Goal: Navigation & Orientation: Find specific page/section

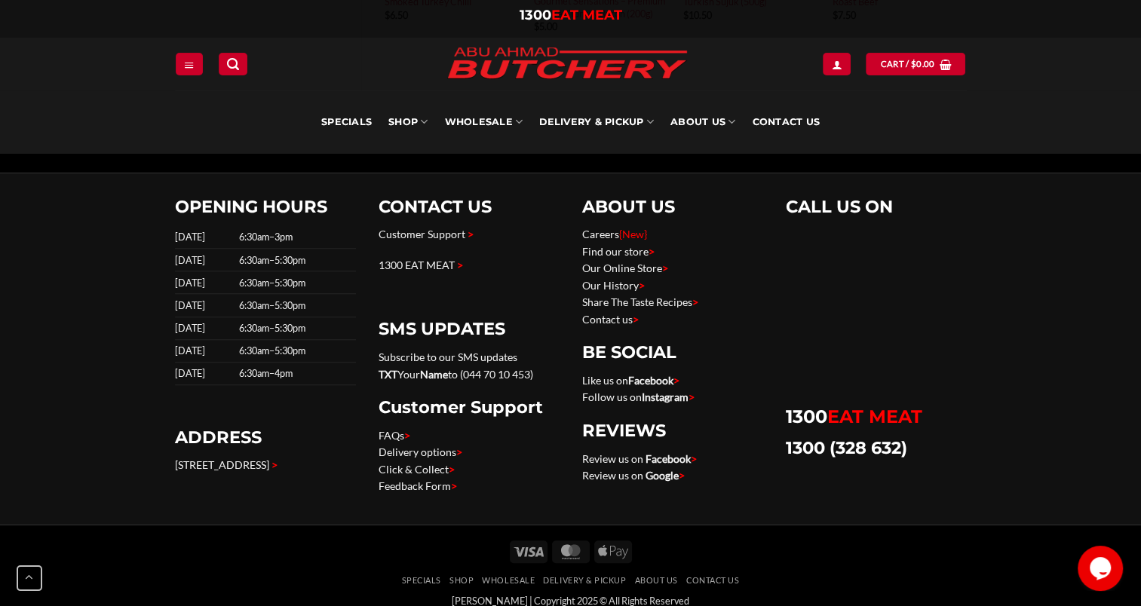
scroll to position [977, 0]
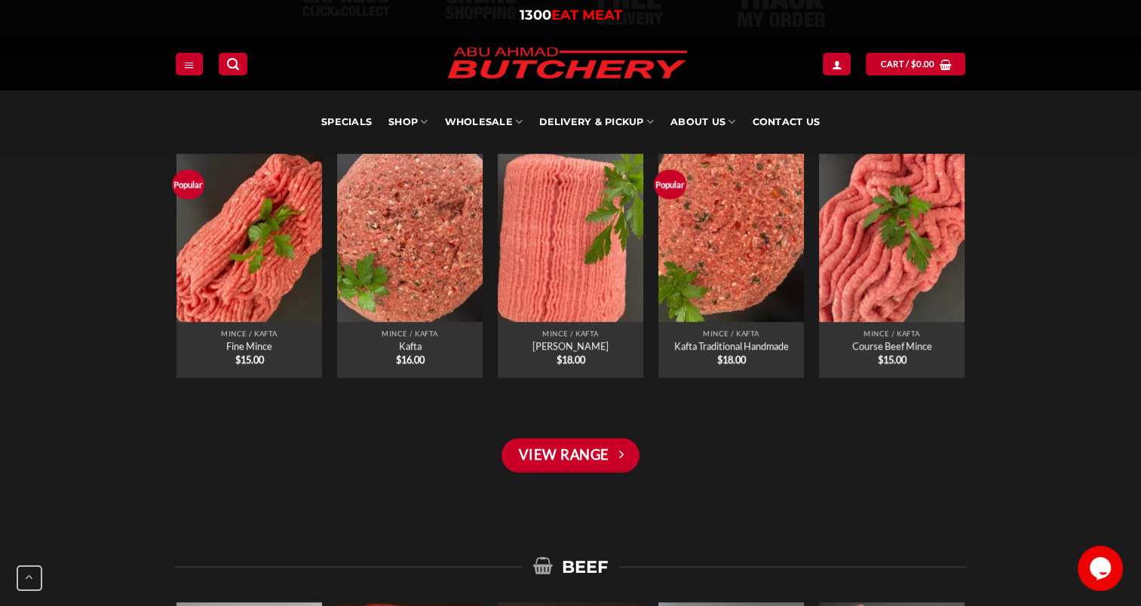
scroll to position [1121, 0]
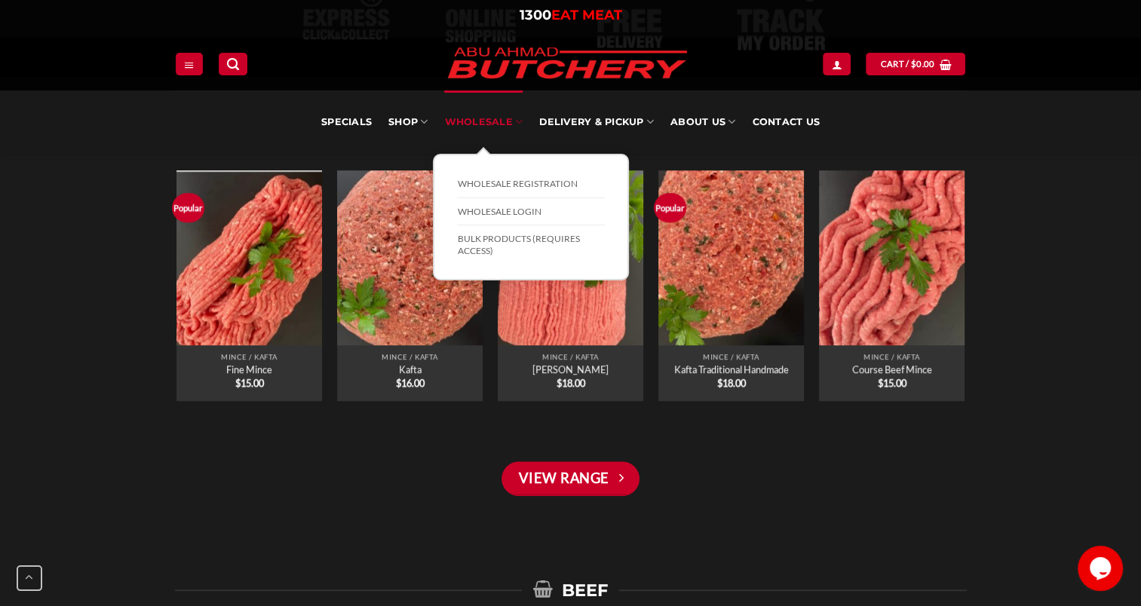
click at [480, 114] on link "Wholesale" at bounding box center [483, 122] width 78 height 63
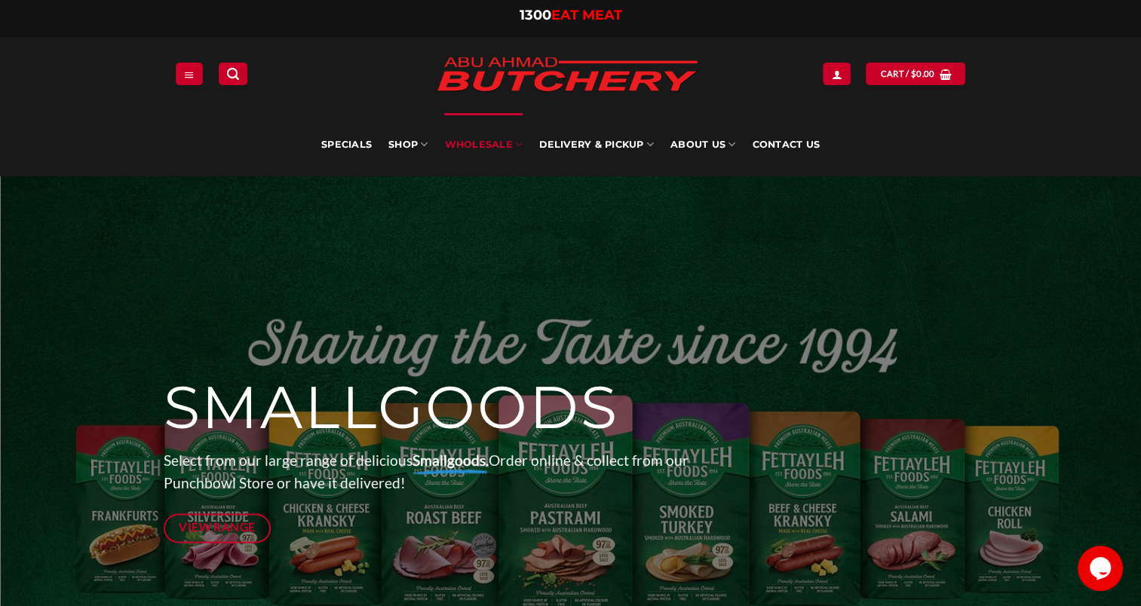
click at [486, 143] on link "Wholesale" at bounding box center [483, 144] width 78 height 63
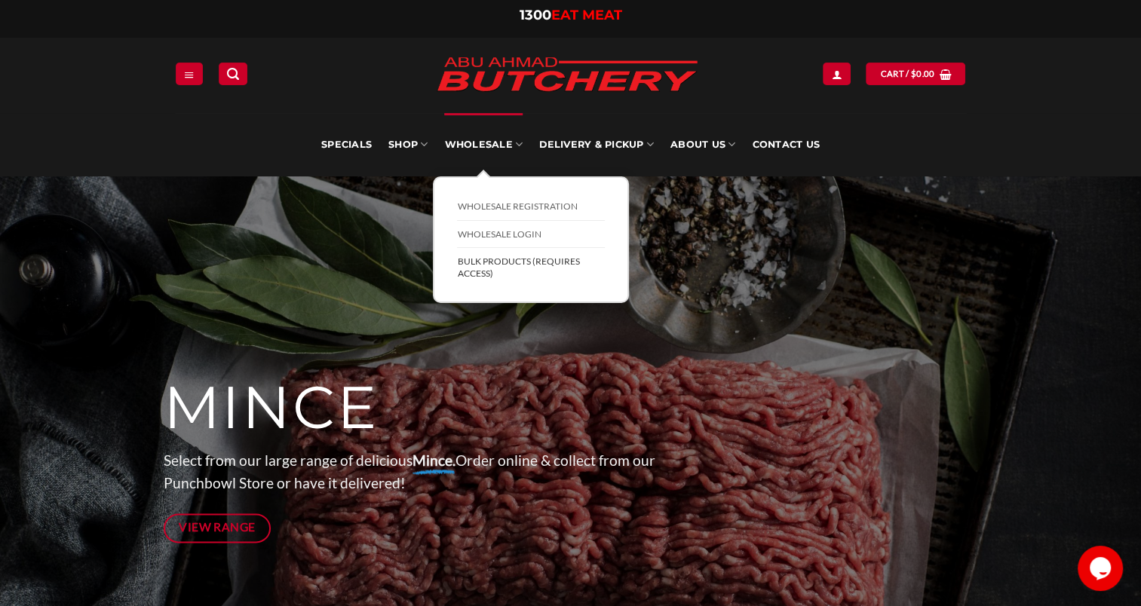
click at [501, 278] on link "BULK Products (Requires Access)" at bounding box center [531, 267] width 148 height 38
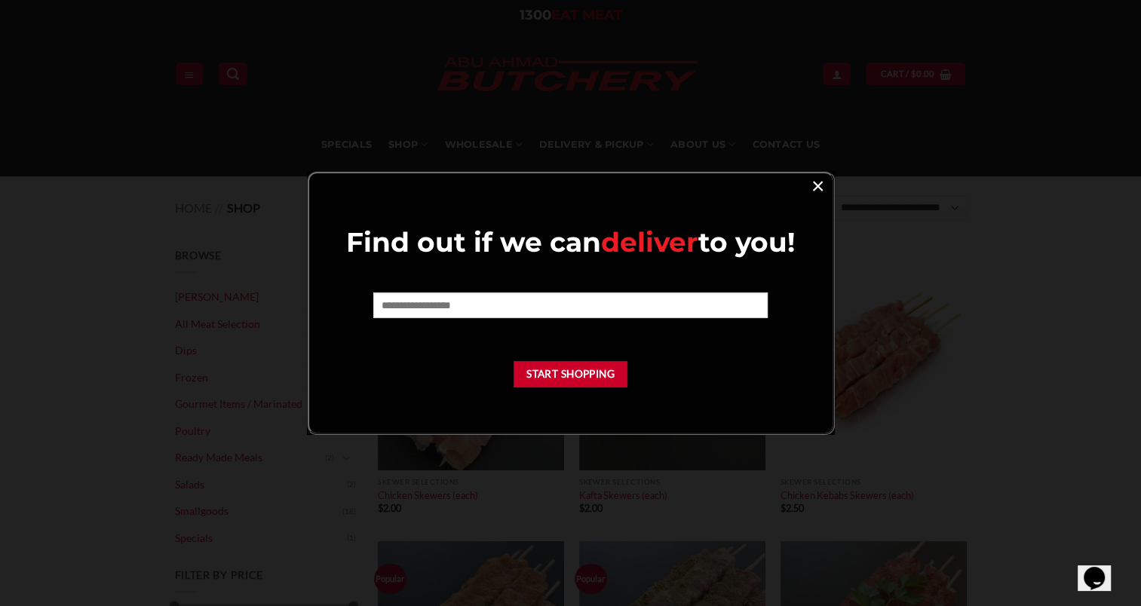
click at [816, 195] on link "×" at bounding box center [818, 185] width 22 height 20
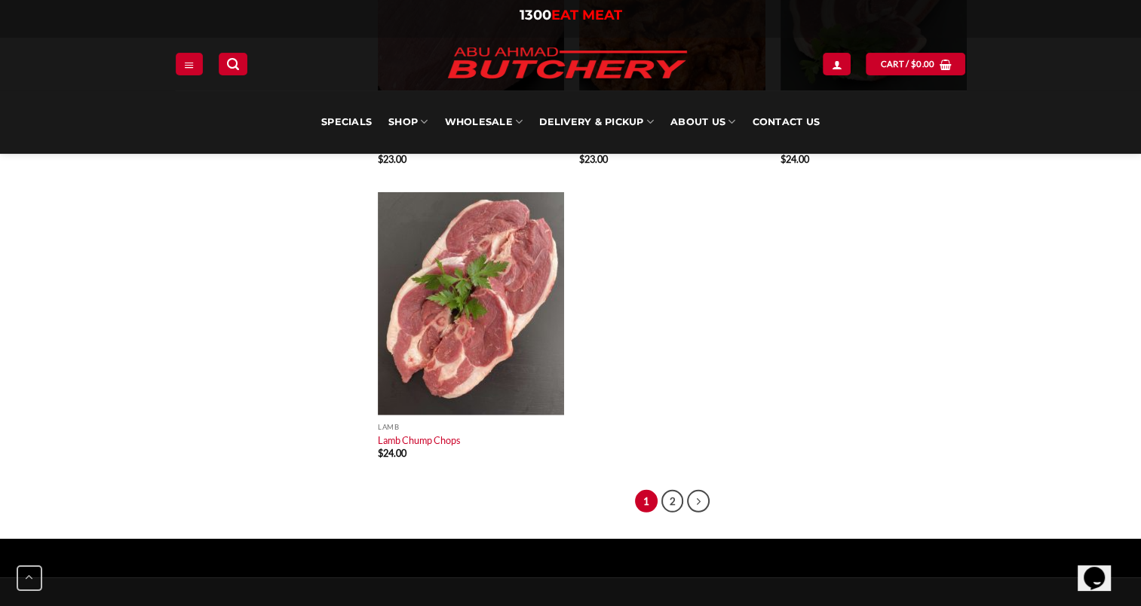
scroll to position [9805, 0]
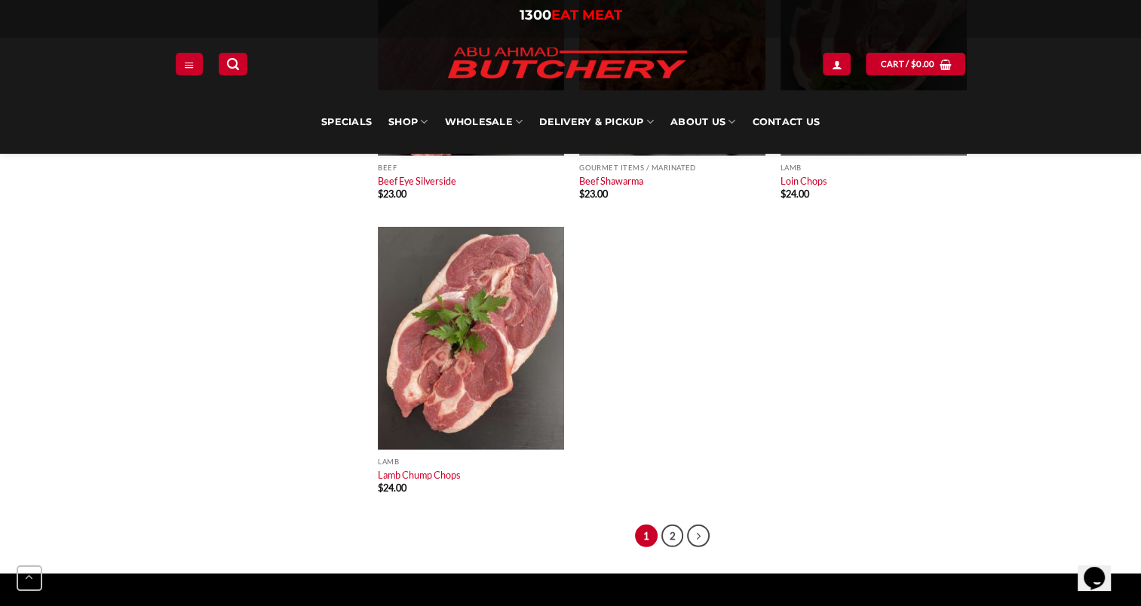
click at [664, 548] on li "2" at bounding box center [672, 536] width 23 height 23
click at [670, 545] on link "2" at bounding box center [672, 536] width 23 height 23
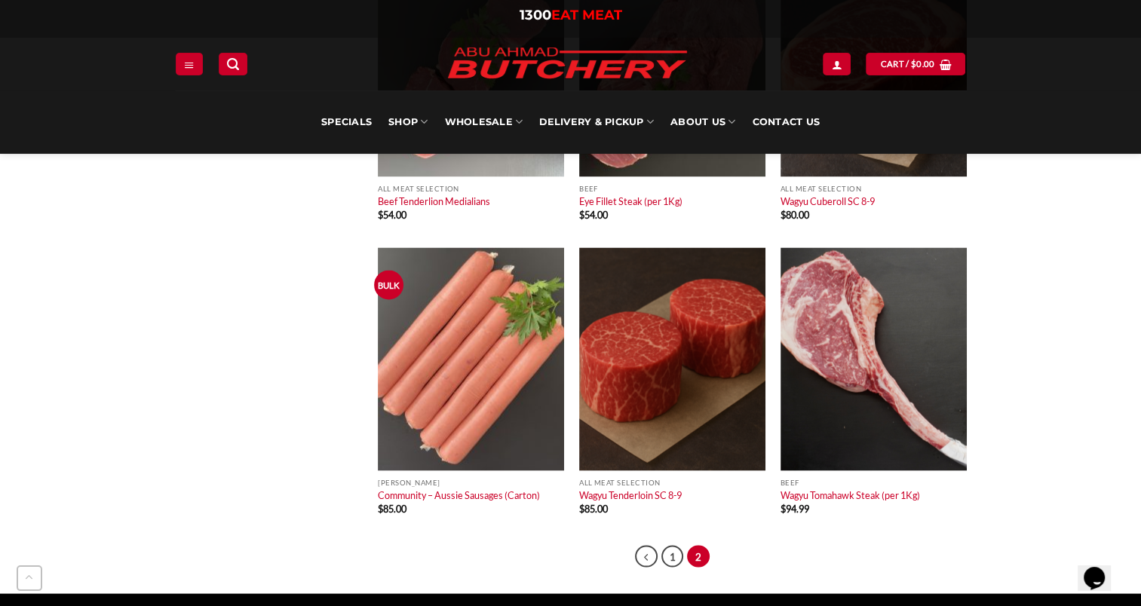
scroll to position [3017, 0]
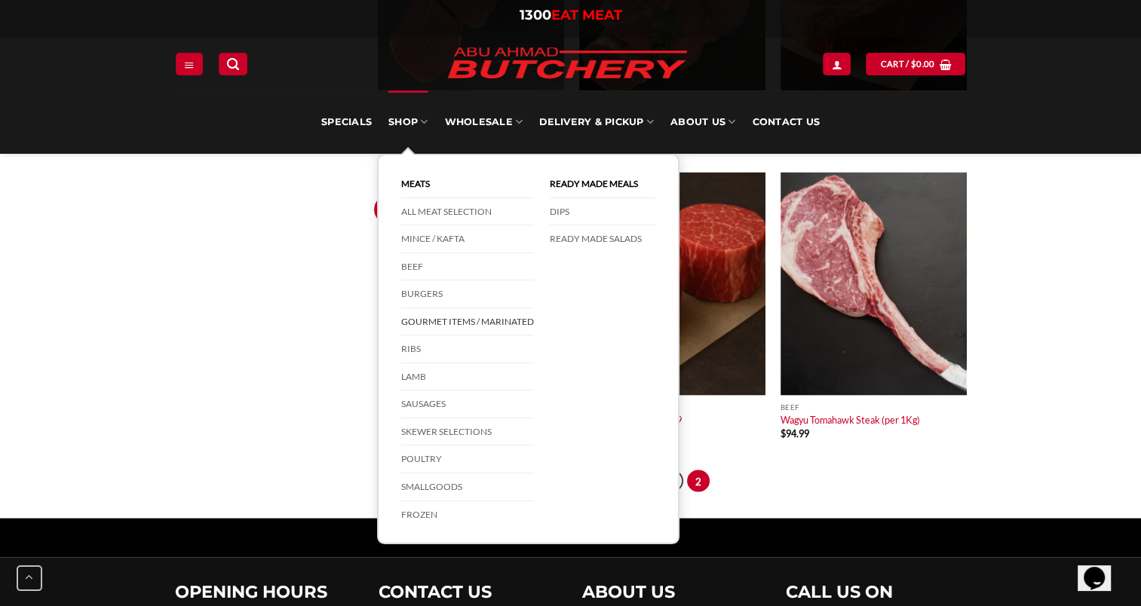
drag, startPoint x: 498, startPoint y: 319, endPoint x: 507, endPoint y: 320, distance: 9.1
click at [498, 319] on link "Gourmet Items / Marinated" at bounding box center [467, 322] width 133 height 28
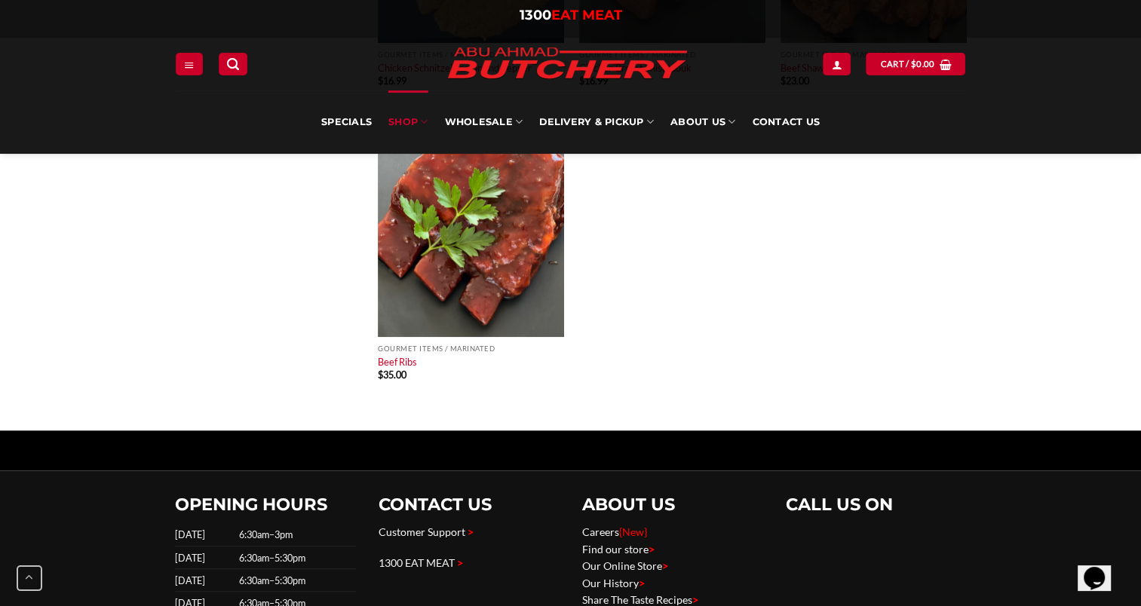
scroll to position [1508, 0]
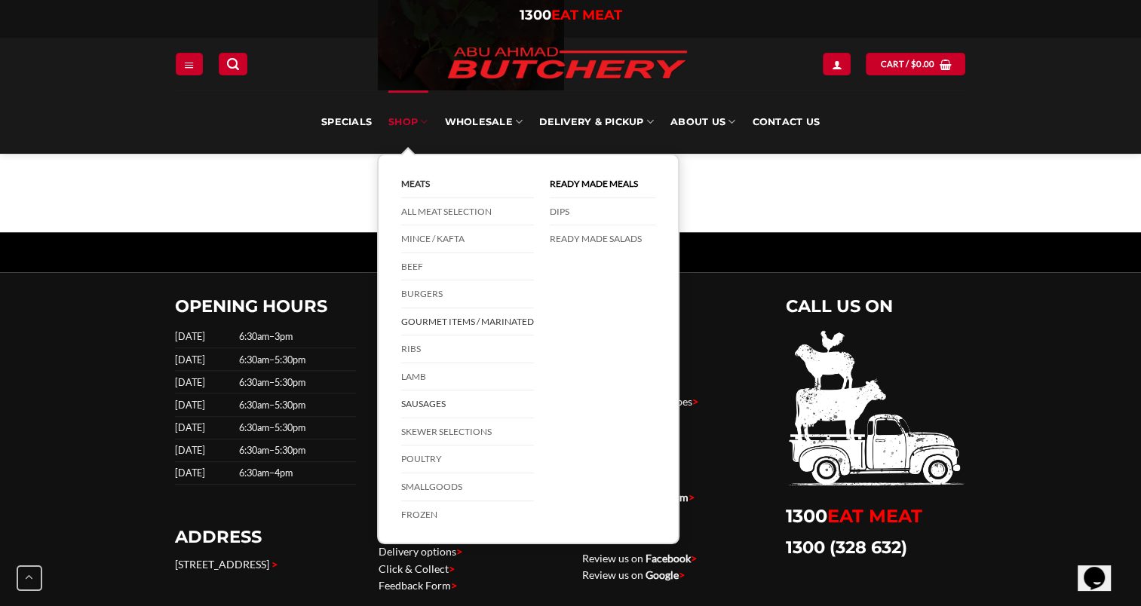
click at [460, 395] on link "Sausages" at bounding box center [467, 405] width 133 height 28
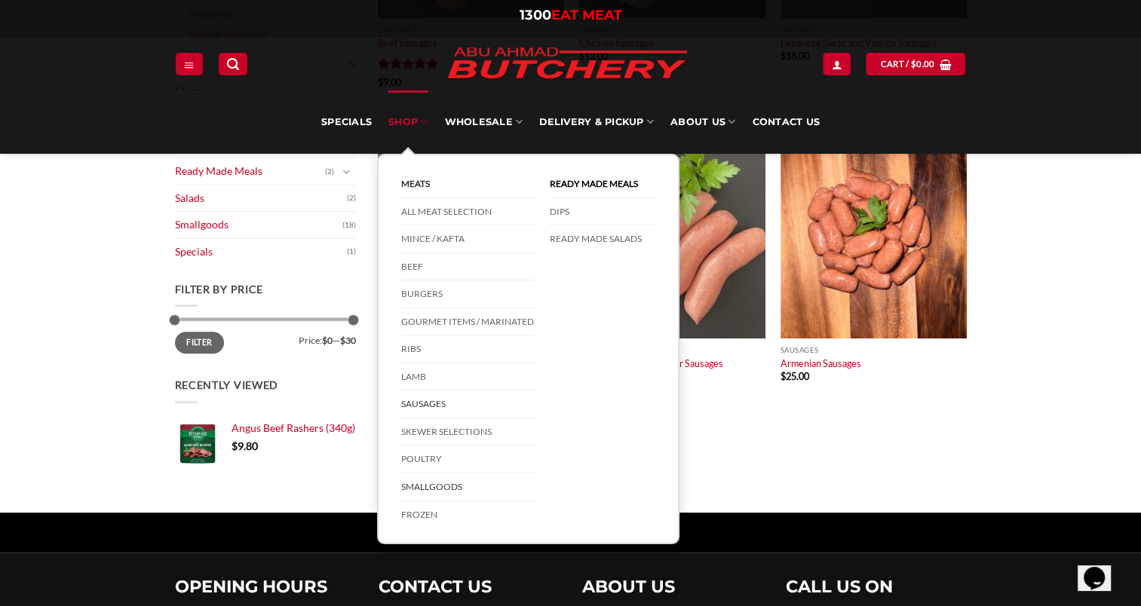
click at [447, 486] on link "Smallgoods" at bounding box center [467, 488] width 133 height 28
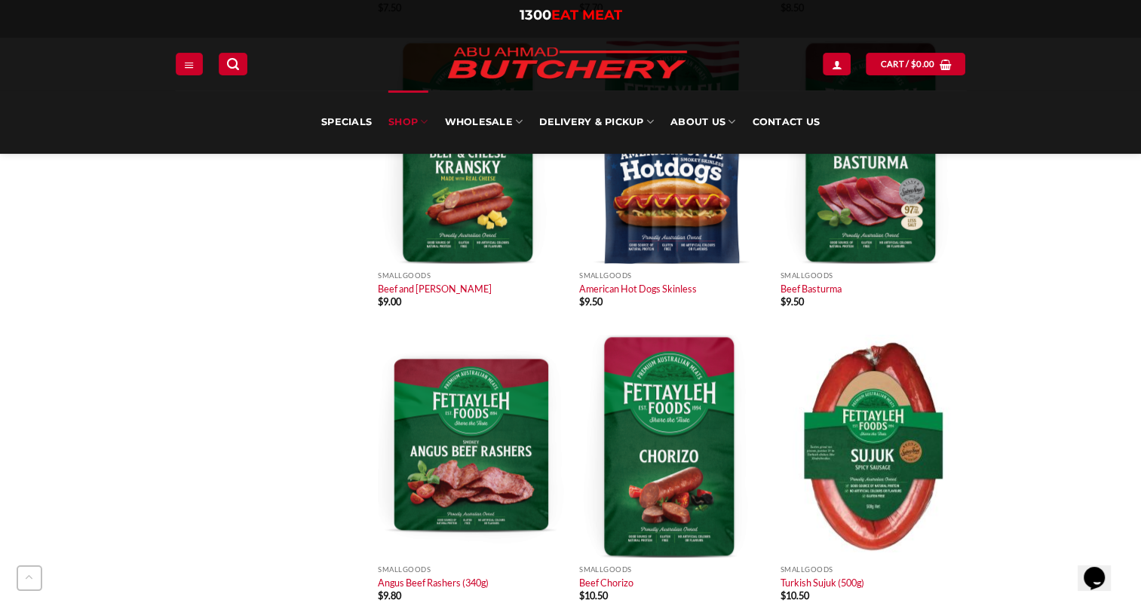
scroll to position [1207, 0]
